Goal: Participate in discussion

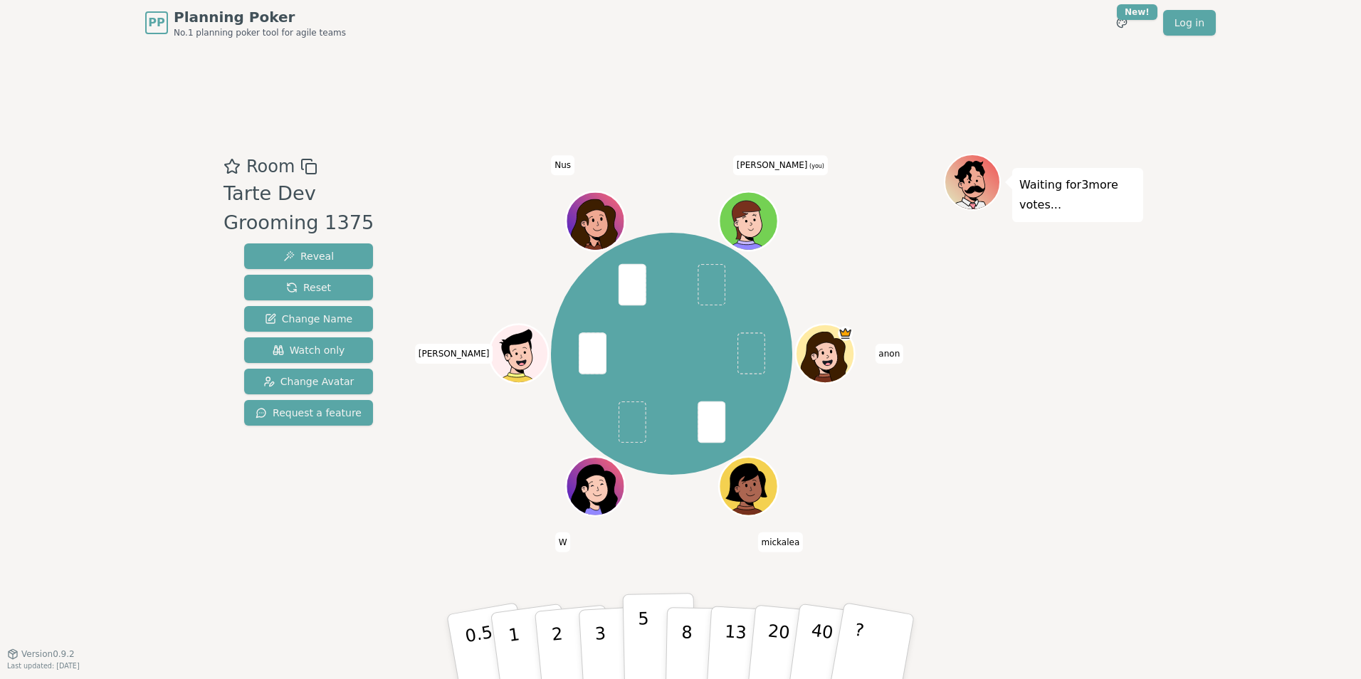
click at [639, 645] on p "5" at bounding box center [644, 647] width 12 height 77
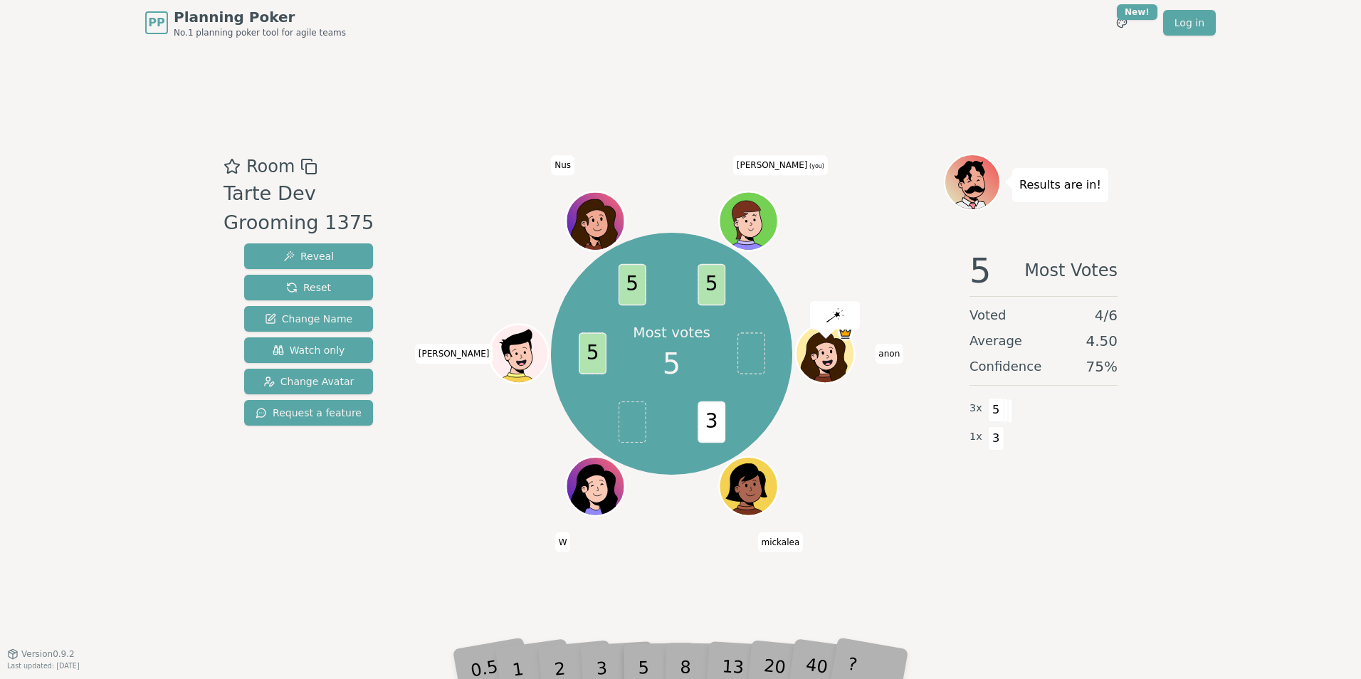
click at [855, 449] on div "Most votes 5 3 5 5 5 anon mickalea W nick Nus swapna (you)" at bounding box center [671, 353] width 545 height 349
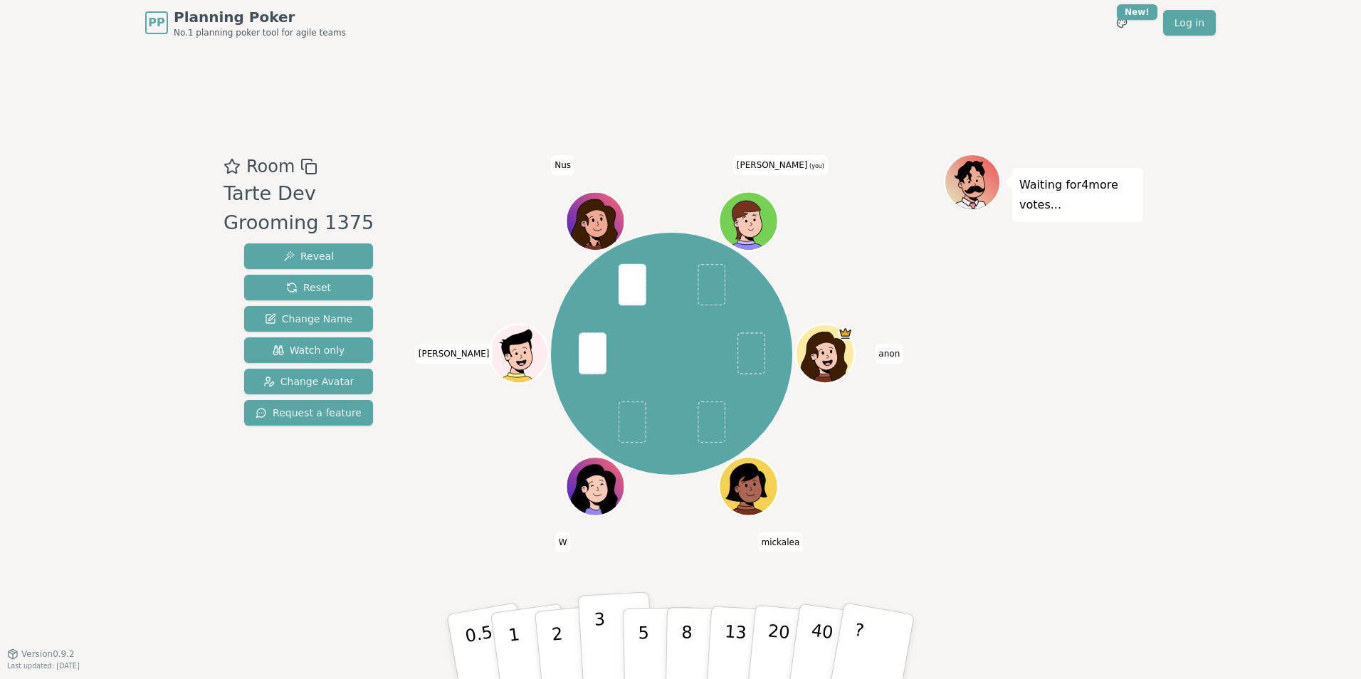
click at [609, 651] on button "3" at bounding box center [617, 647] width 78 height 111
click at [601, 654] on p "3" at bounding box center [602, 648] width 16 height 78
click at [604, 655] on p "3" at bounding box center [602, 648] width 16 height 78
click at [646, 646] on p "5" at bounding box center [644, 647] width 12 height 77
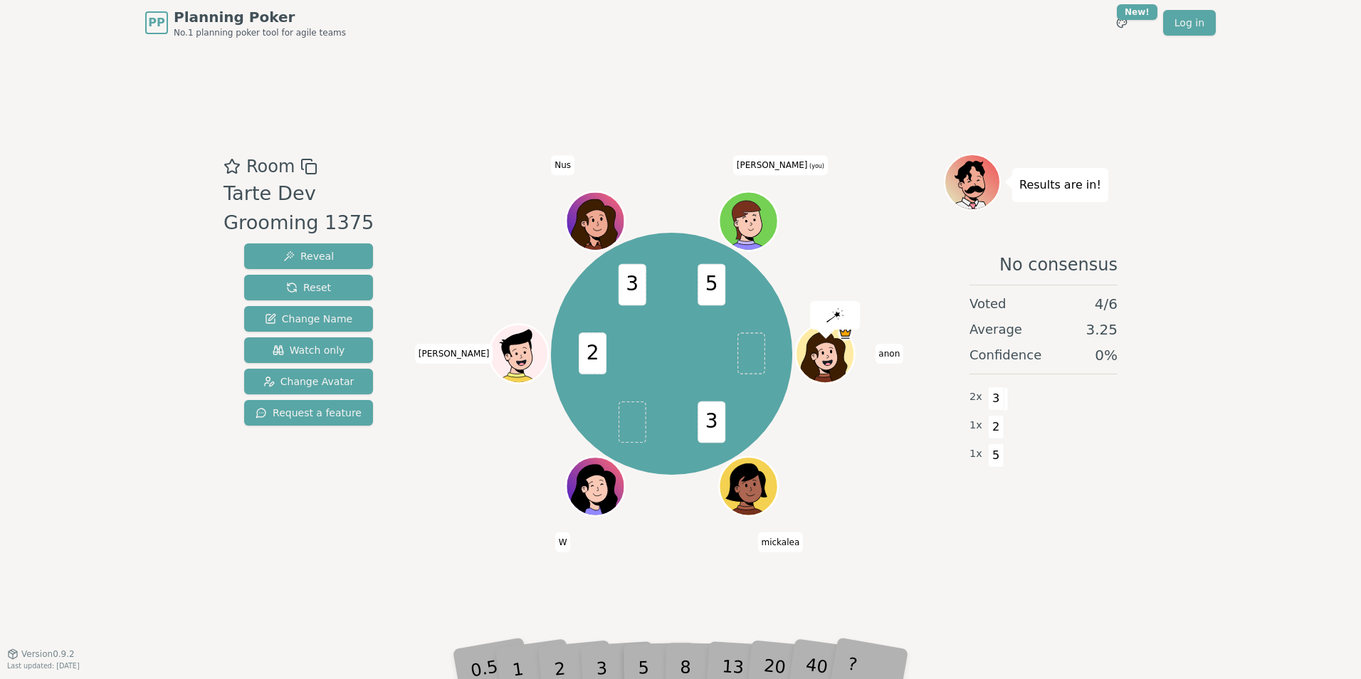
click at [604, 669] on div "3" at bounding box center [617, 647] width 46 height 52
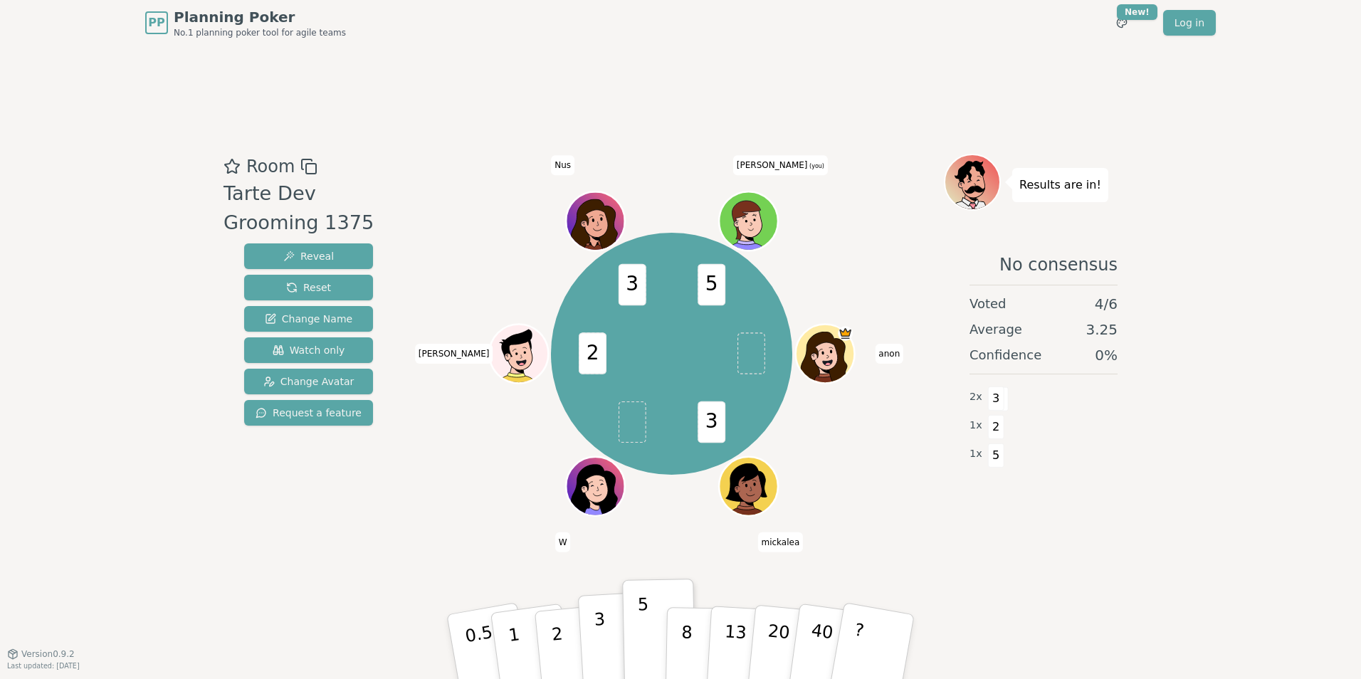
click at [601, 648] on p "3" at bounding box center [602, 648] width 16 height 78
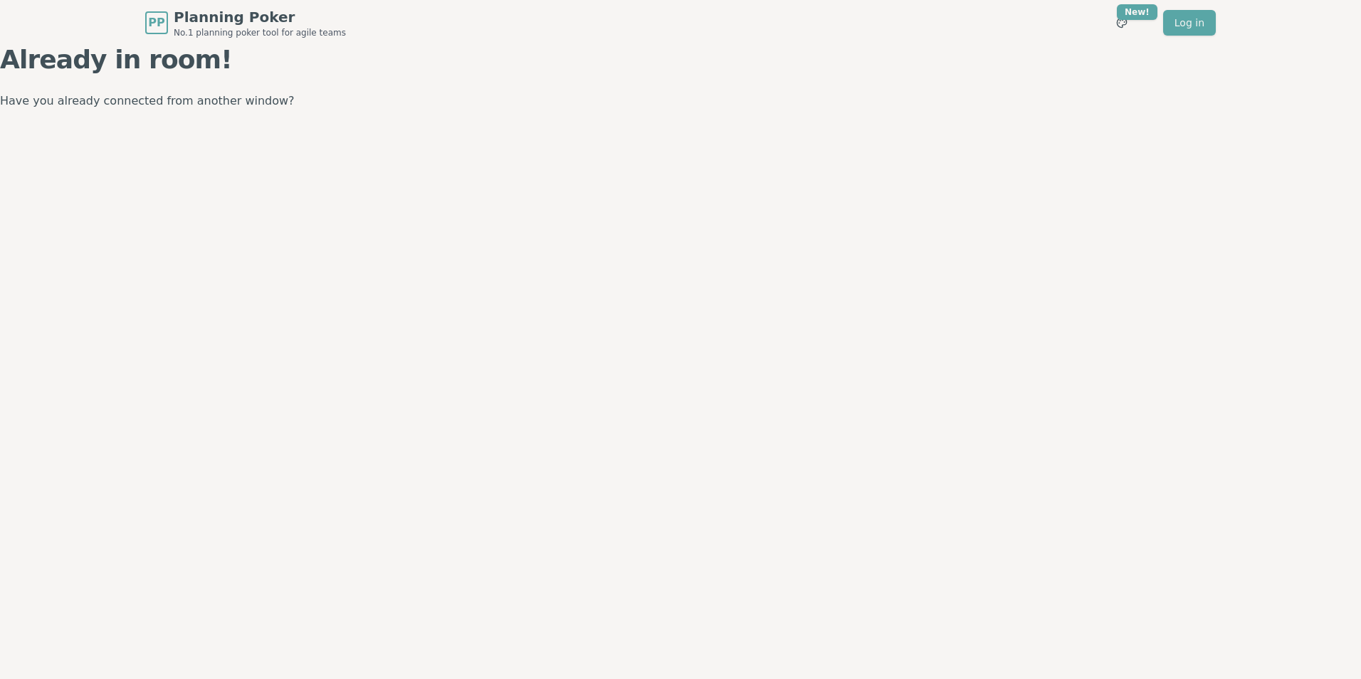
click at [64, 101] on p "Have you already connected from another window?" at bounding box center [680, 101] width 1361 height 20
